Goal: Check status: Check status

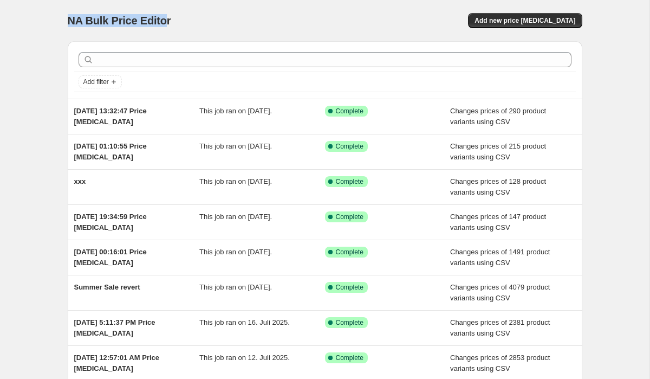
drag, startPoint x: 70, startPoint y: 18, endPoint x: 163, endPoint y: 21, distance: 92.7
click at [163, 21] on span "NA Bulk Price Editor" at bounding box center [119, 21] width 103 height 12
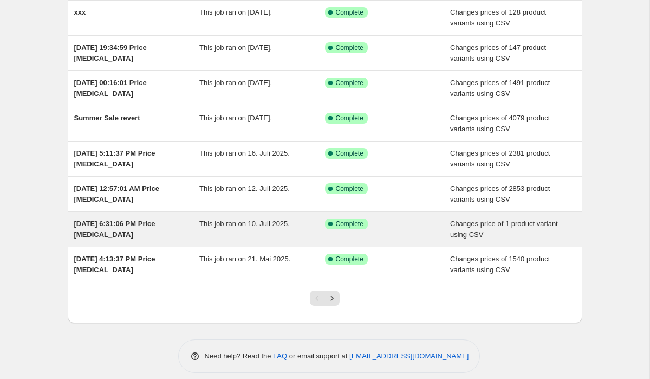
scroll to position [167, 0]
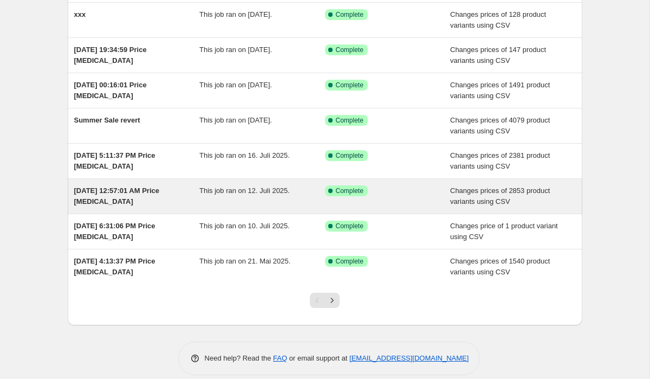
click at [211, 193] on span "This job ran on 12. Juli 2025." at bounding box center [244, 190] width 90 height 8
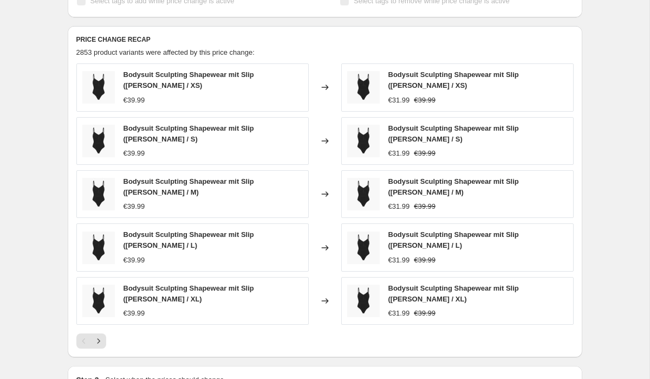
scroll to position [542, 0]
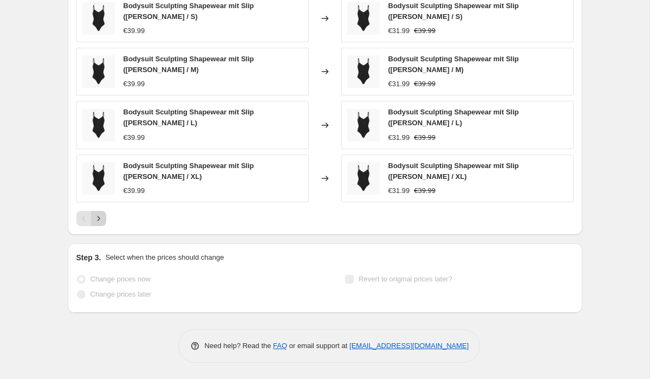
click at [101, 217] on icon "Next" at bounding box center [98, 218] width 11 height 11
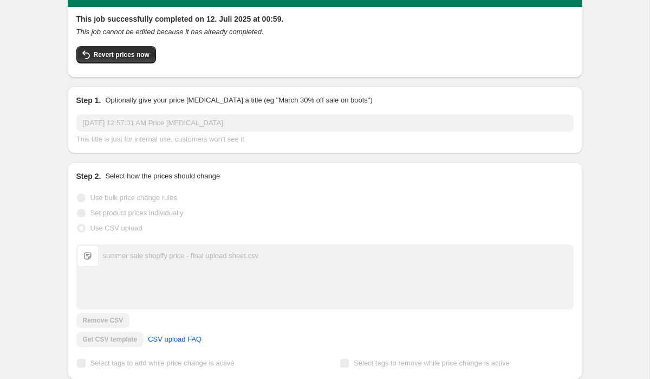
scroll to position [0, 0]
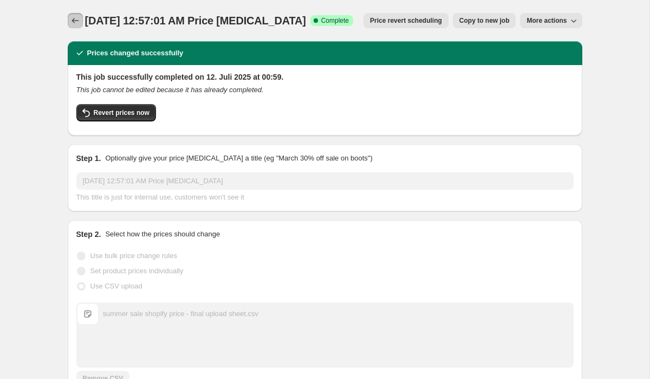
click at [76, 15] on icon "Price change jobs" at bounding box center [75, 20] width 11 height 11
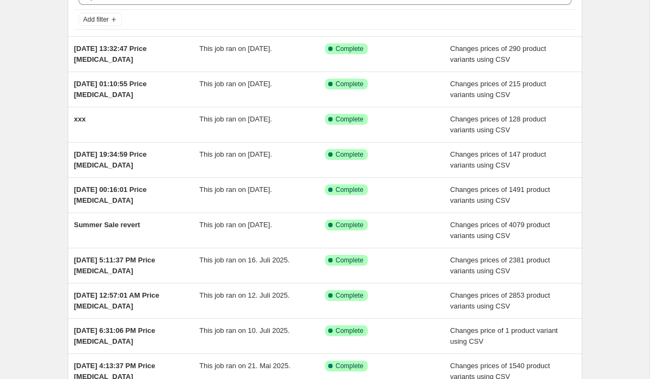
scroll to position [75, 0]
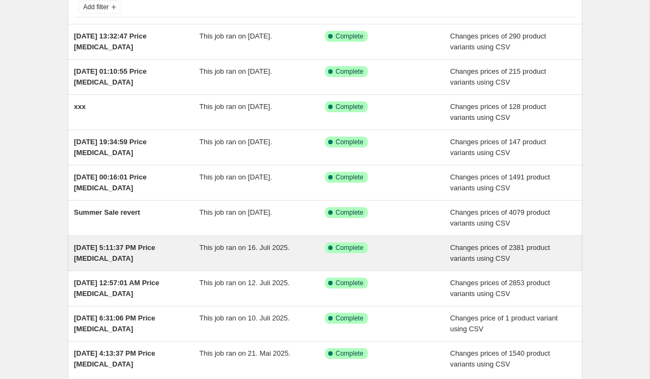
click at [138, 258] on div "[DATE] 5:11:37 PM Price [MEDICAL_DATA]" at bounding box center [137, 253] width 126 height 22
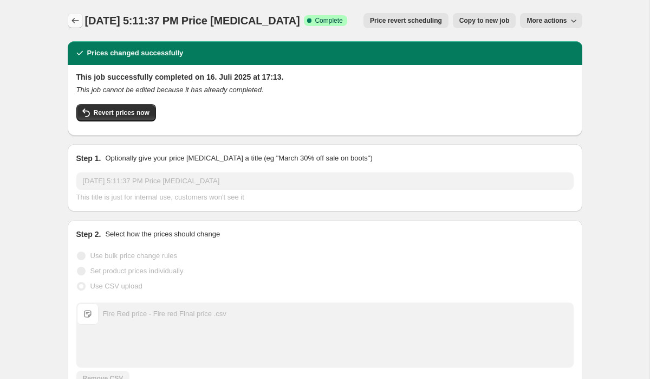
click at [77, 20] on icon "Price change jobs" at bounding box center [75, 20] width 11 height 11
